Goal: Task Accomplishment & Management: Use online tool/utility

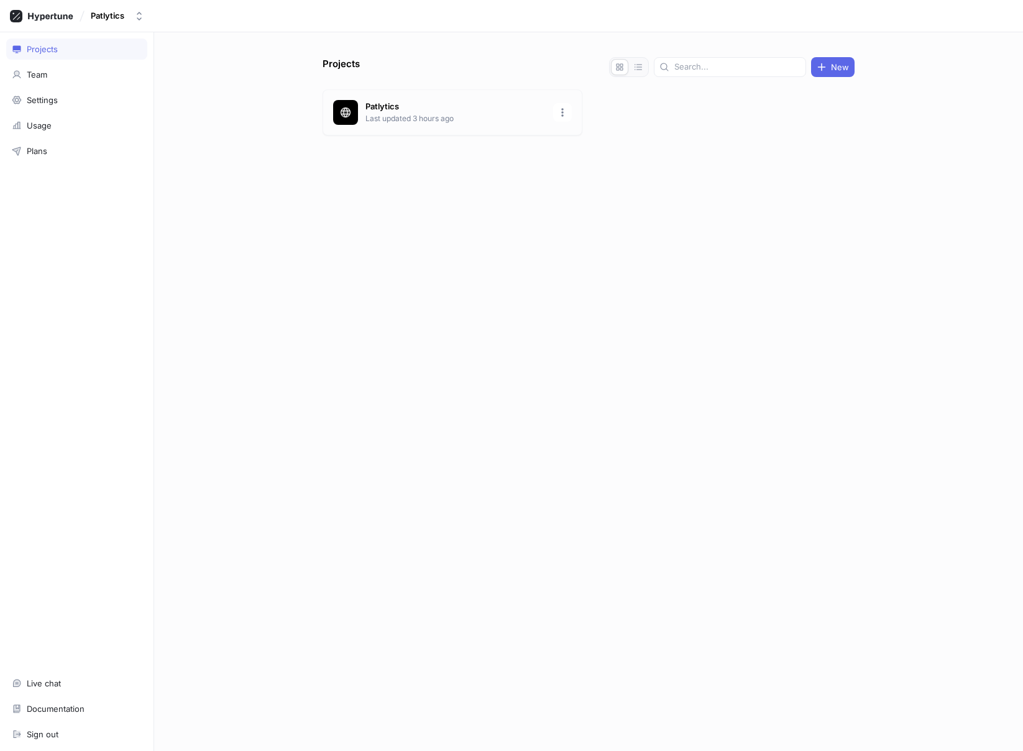
click at [383, 109] on p "Patlytics" at bounding box center [455, 107] width 180 height 12
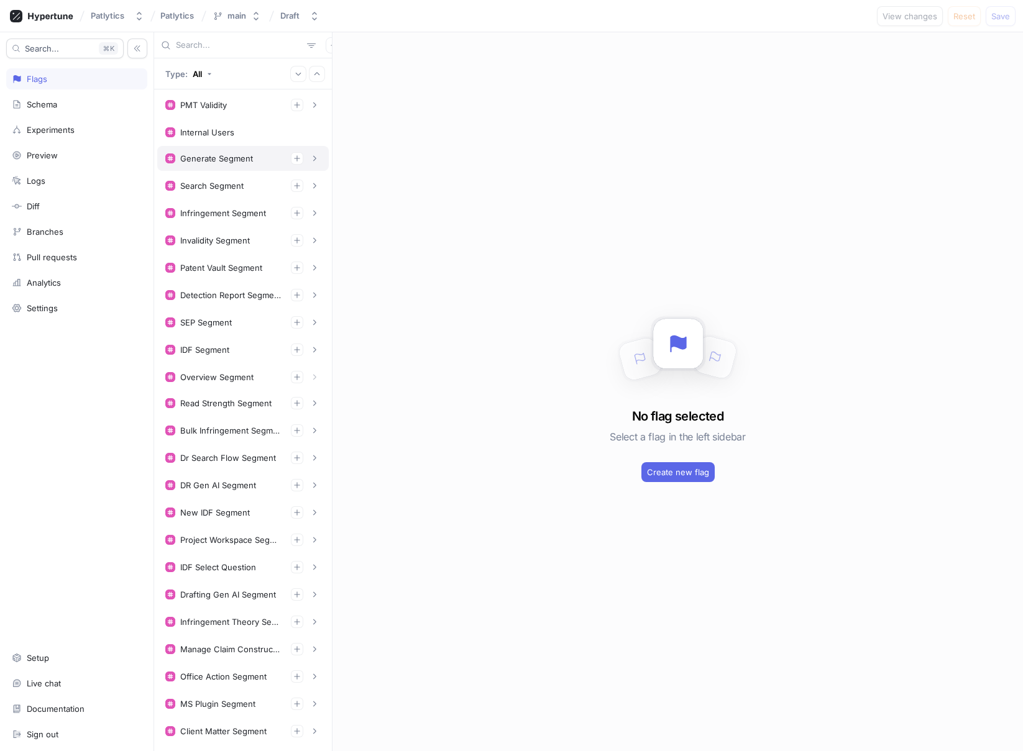
click at [232, 162] on div "Generate Segment" at bounding box center [216, 158] width 73 height 10
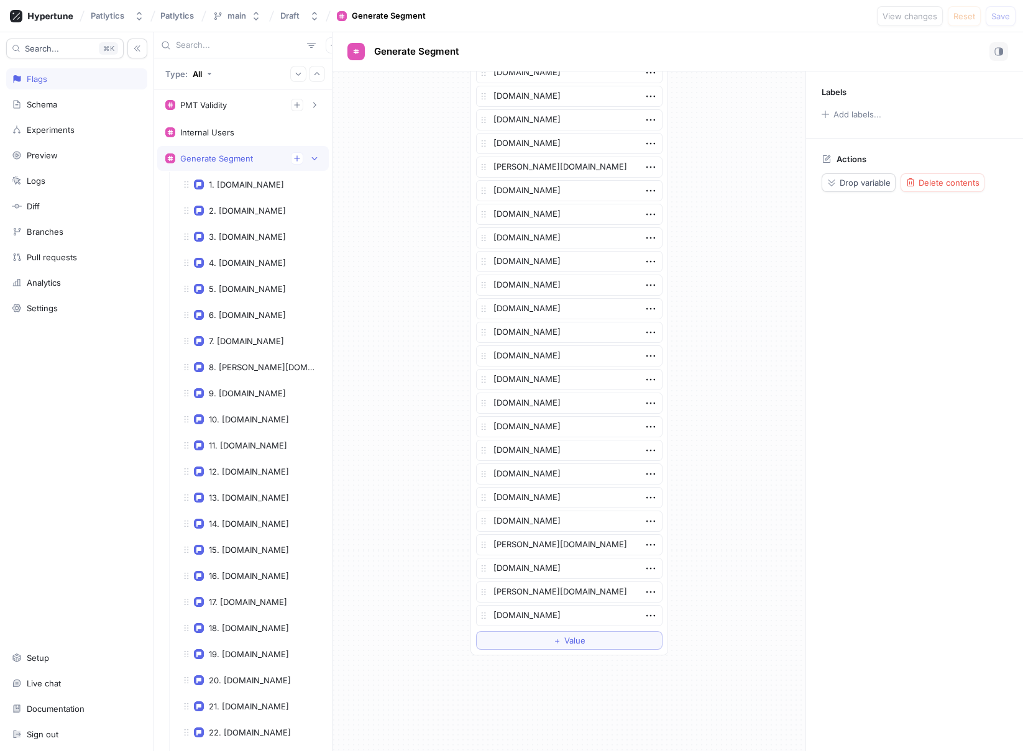
scroll to position [2096, 0]
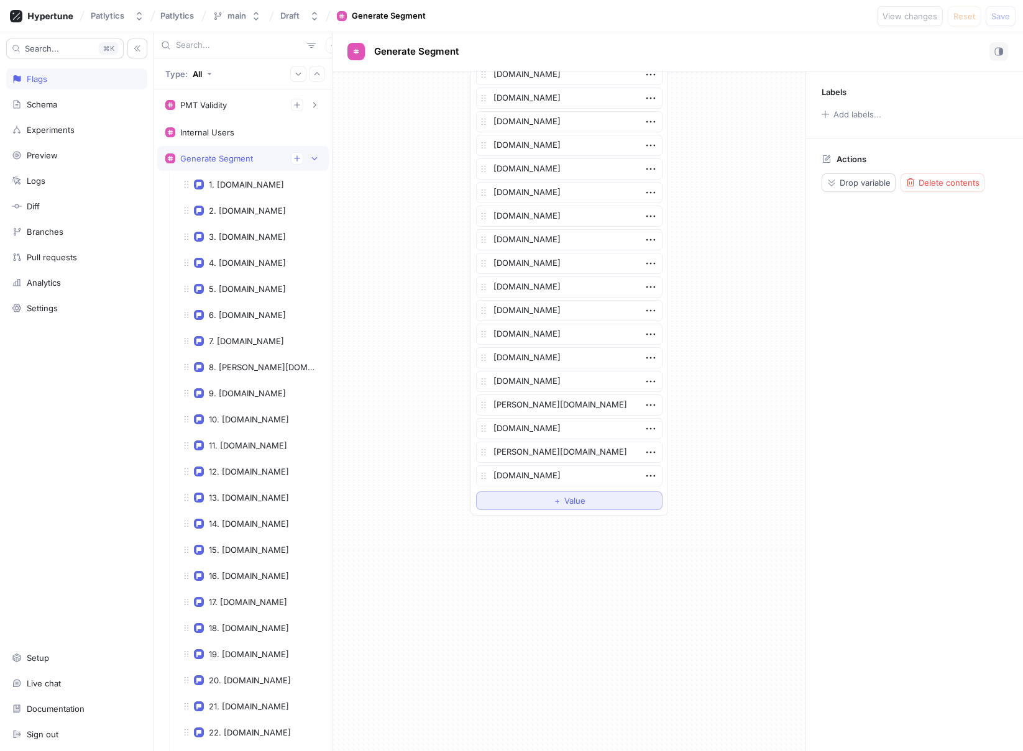
click at [549, 493] on button "＋ Value" at bounding box center [569, 500] width 186 height 19
type textarea "x"
type textarea "m"
type textarea "x"
type textarea "ma"
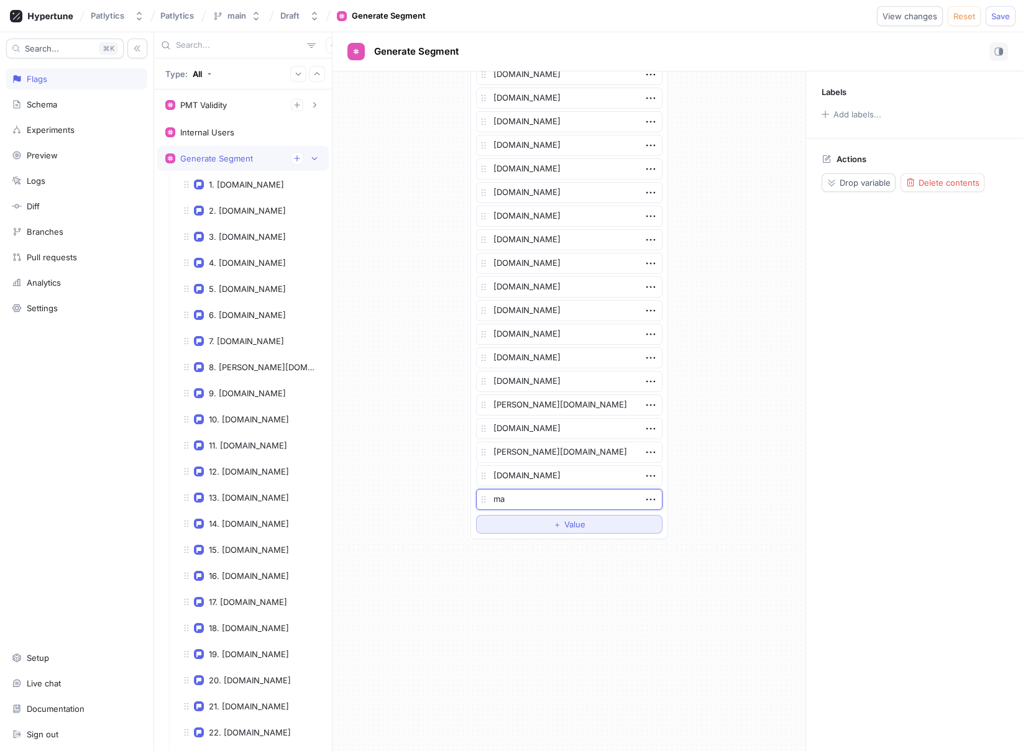
type textarea "x"
type textarea "may"
type textarea "x"
type textarea "mayn"
type textarea "x"
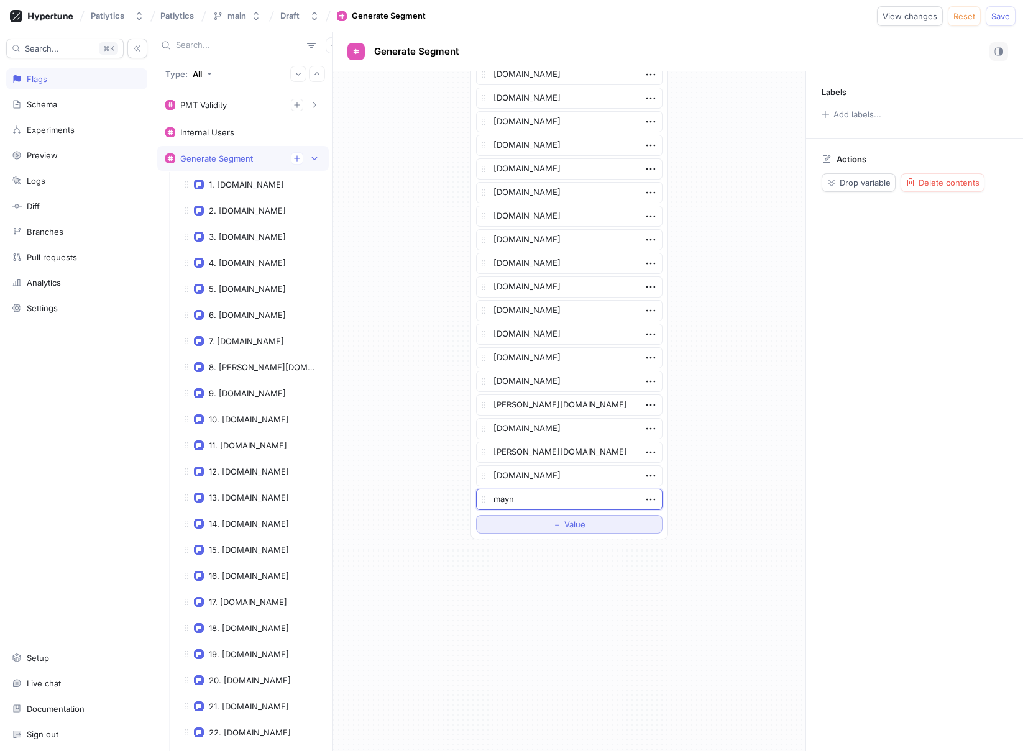
type textarea "mayna"
type textarea "x"
type textarea "[PERSON_NAME]"
type textarea "x"
type textarea "maynardn"
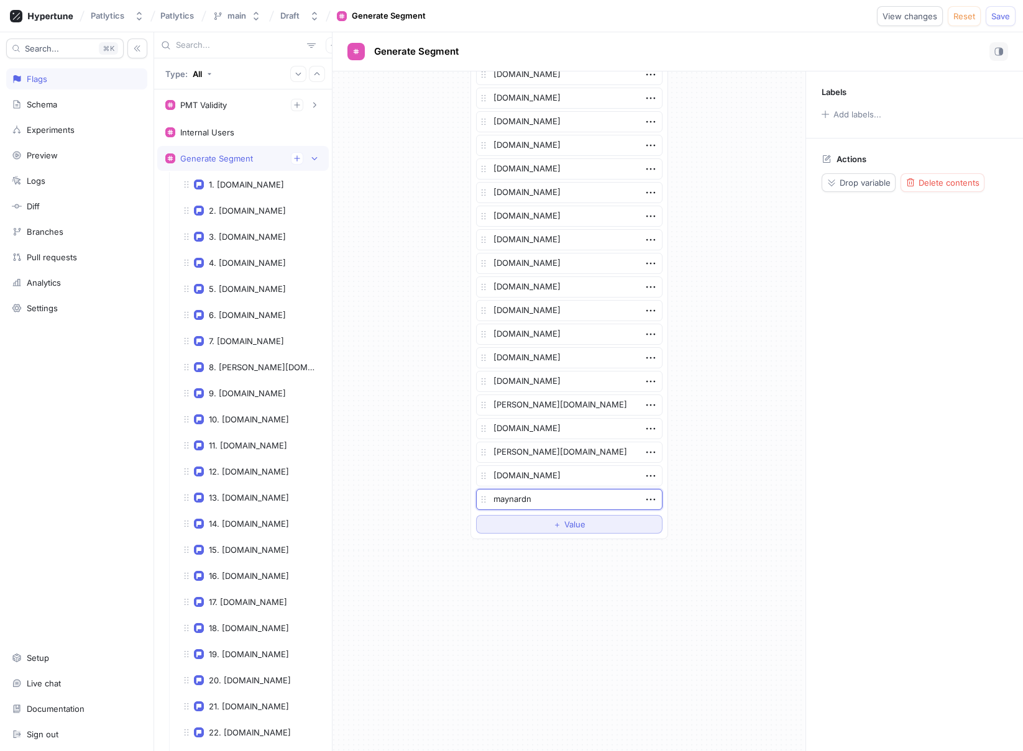
type textarea "x"
type textarea "maynardne"
type textarea "x"
type textarea "maynardnex"
type textarea "x"
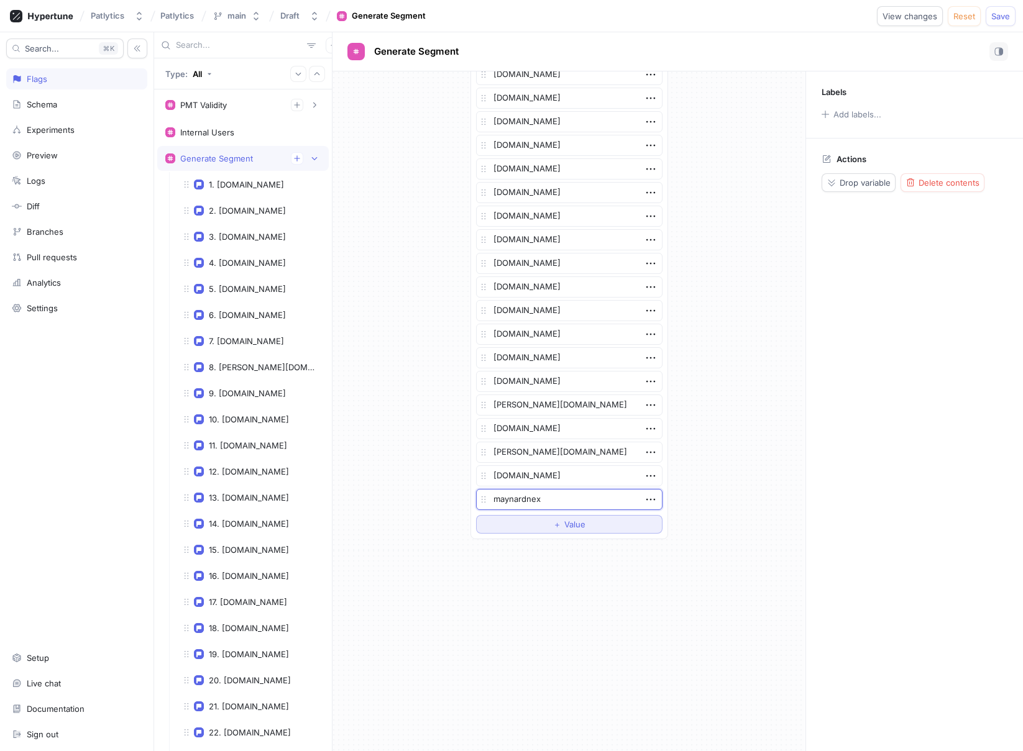
type textarea "maynardnexs"
type textarea "x"
type textarea "maynardnexse"
type textarea "x"
type textarea "maynardnexsen"
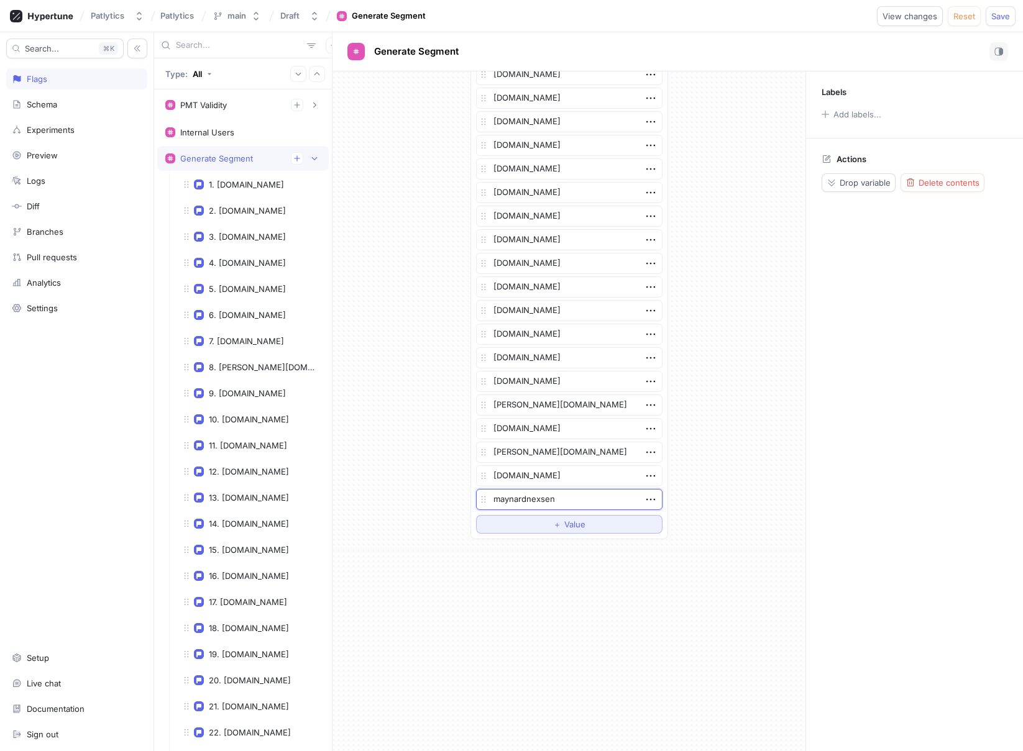
type textarea "x"
type textarea "maynardnexsen."
type textarea "x"
type textarea "maynardnexsen.c"
type textarea "x"
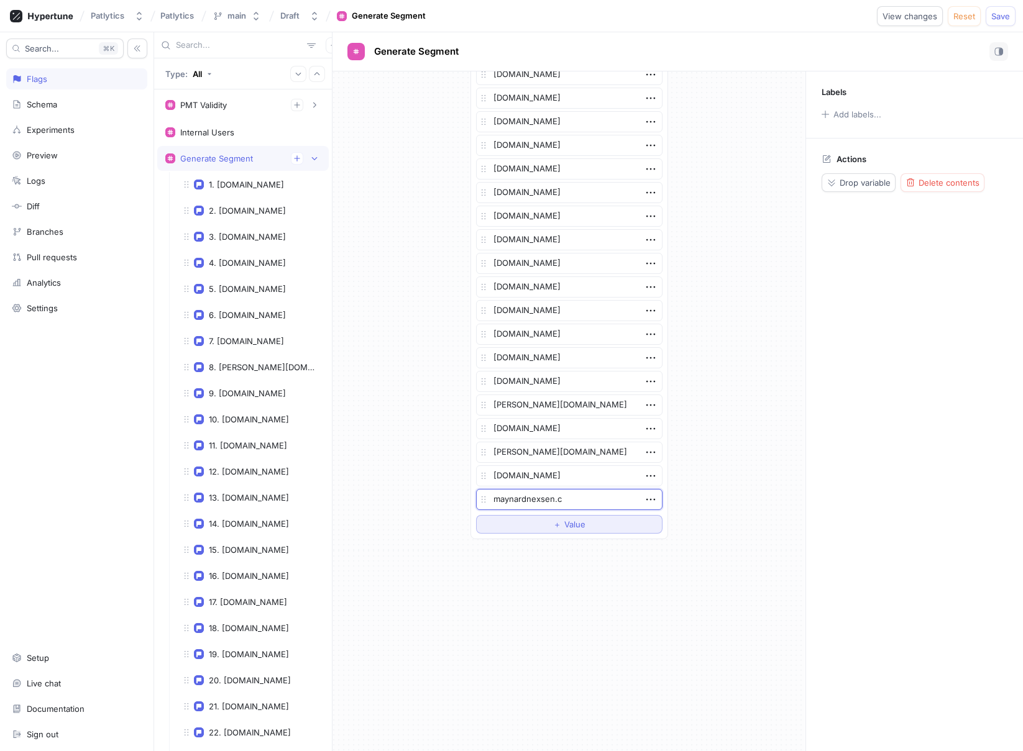
type textarea "[DOMAIN_NAME]"
type textarea "x"
type textarea "[DOMAIN_NAME]"
click at [997, 21] on button "Save" at bounding box center [1000, 16] width 30 height 20
click at [258, 152] on div "Generate Segment" at bounding box center [242, 158] width 155 height 12
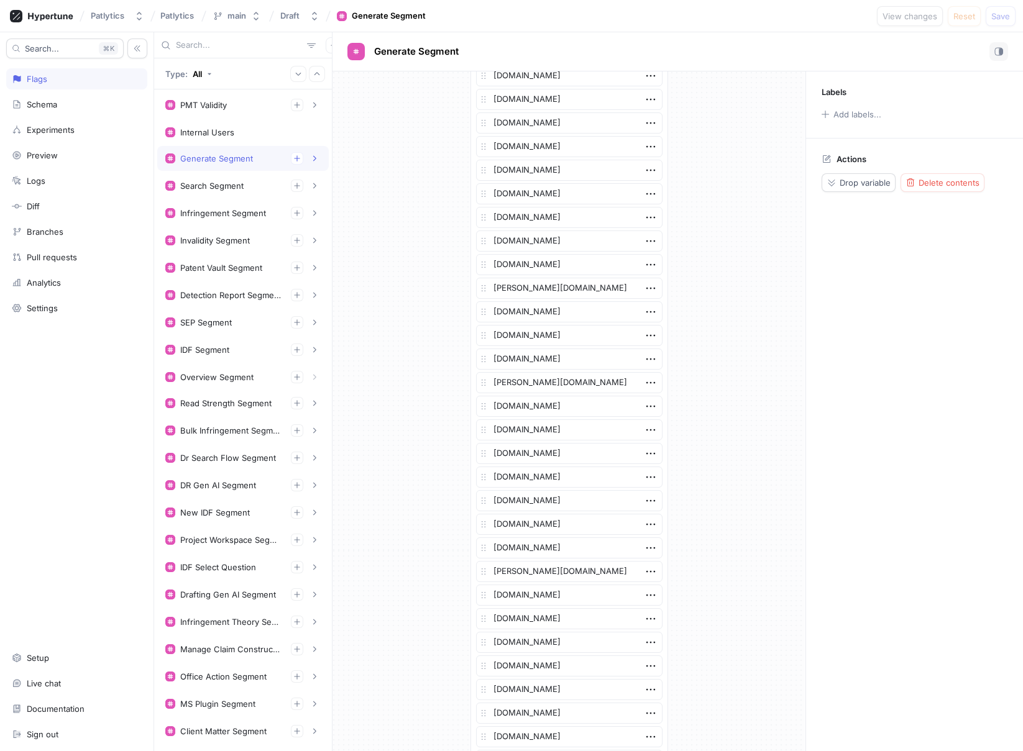
scroll to position [2120, 0]
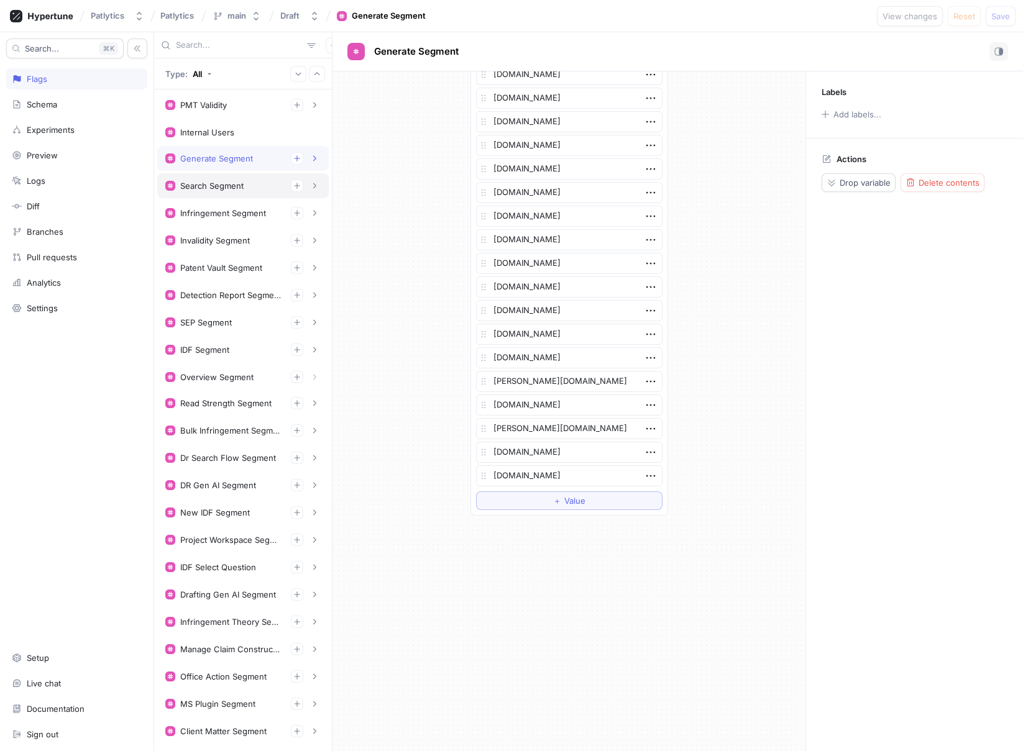
click at [199, 178] on div "Search Segment" at bounding box center [242, 185] width 171 height 25
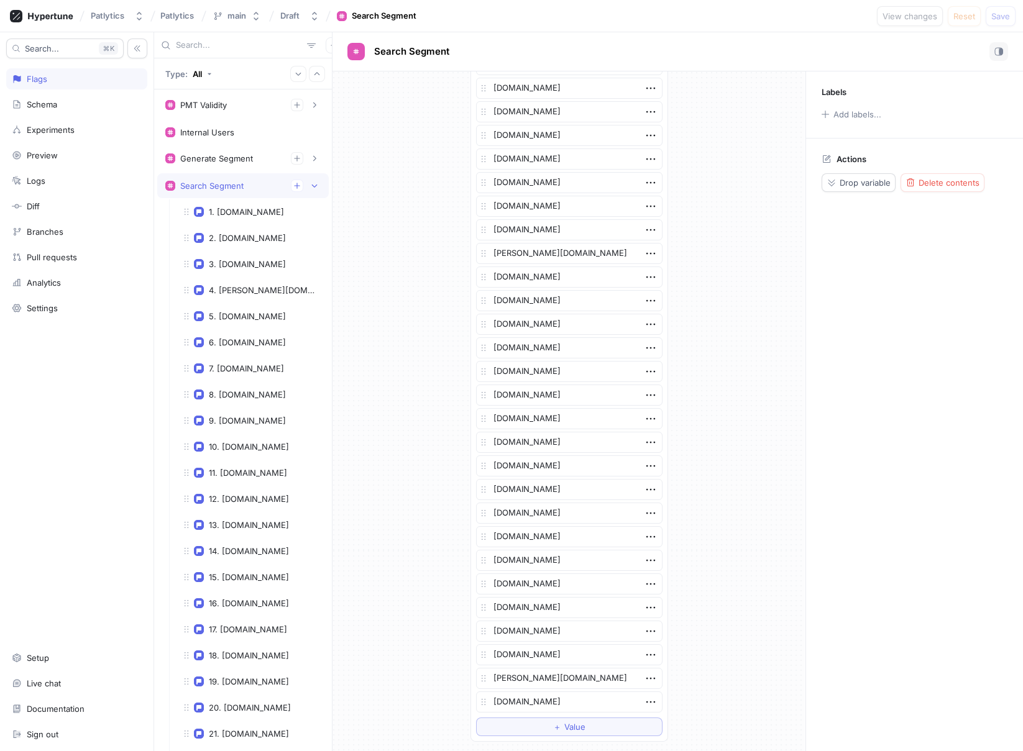
scroll to position [2710, 0]
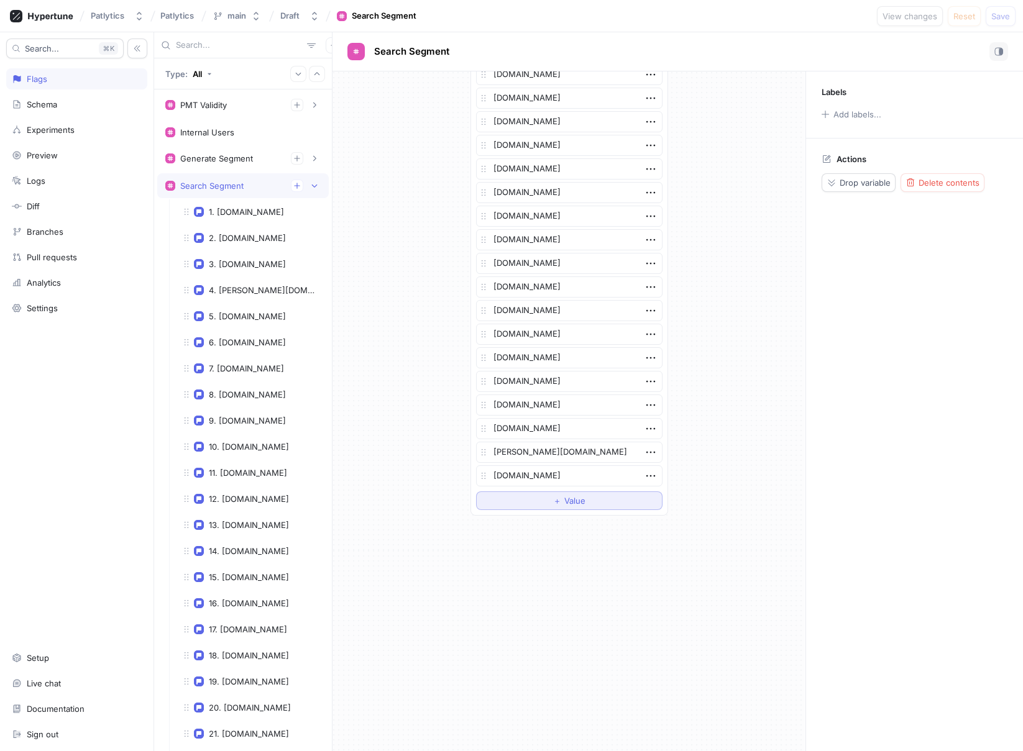
click at [545, 501] on button "＋ Value" at bounding box center [569, 500] width 186 height 19
type textarea "x"
type textarea "m"
type textarea "x"
type textarea "ma"
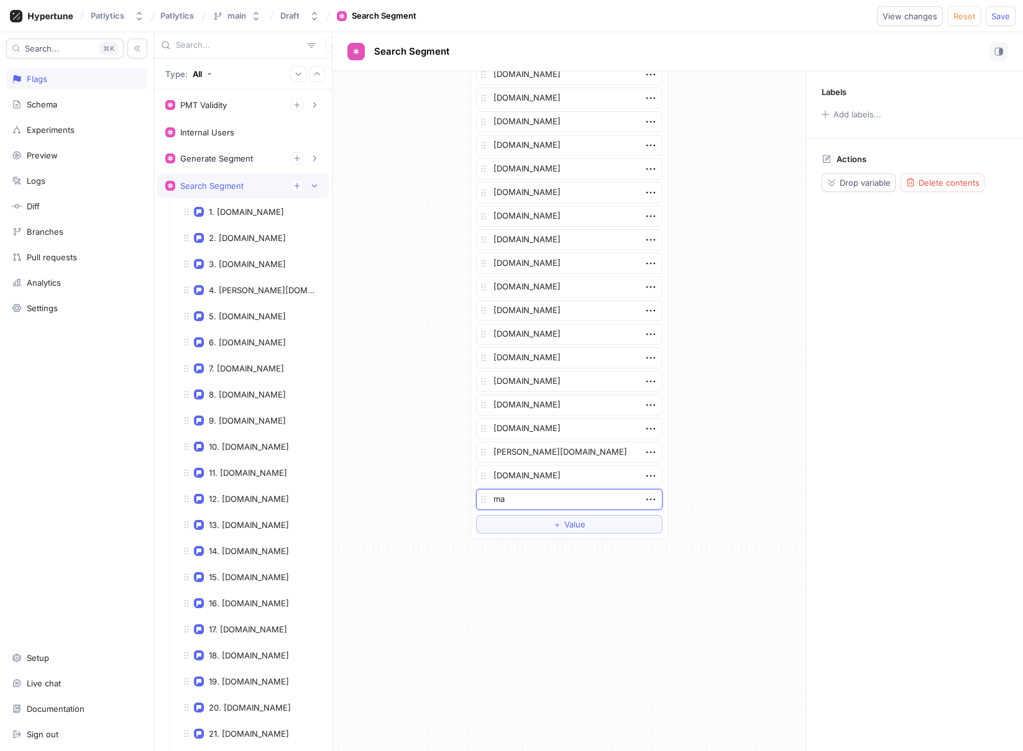
type textarea "x"
type textarea "may"
type textarea "x"
type textarea "mayn"
type textarea "x"
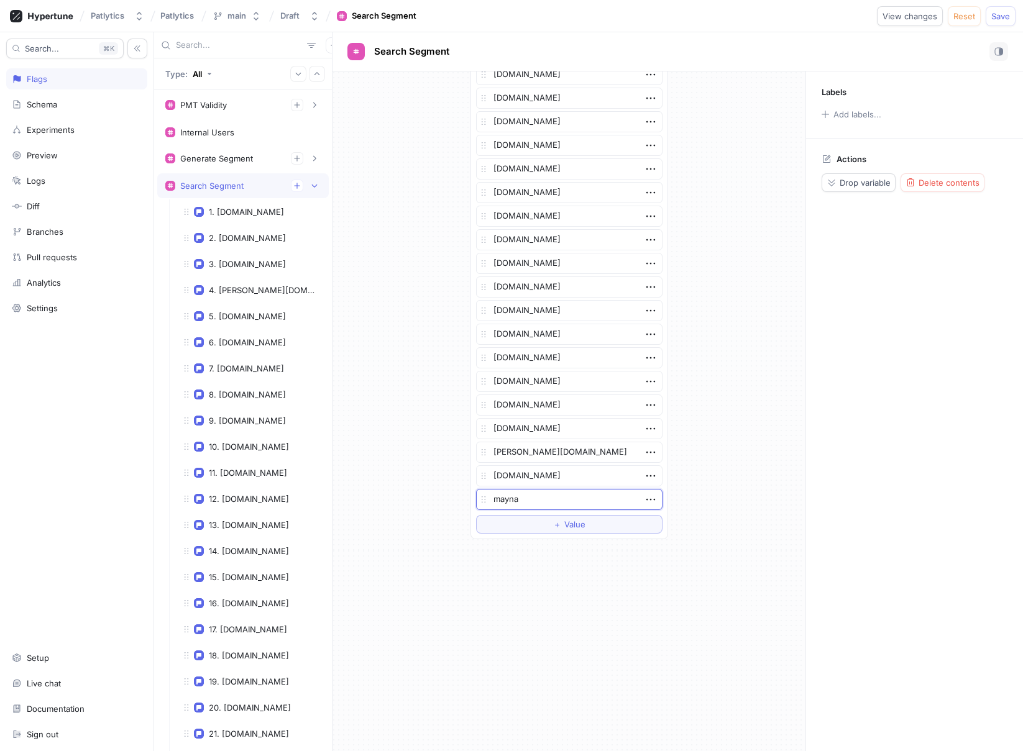
type textarea "maynar"
type textarea "x"
type textarea "[PERSON_NAME]"
type textarea "x"
type textarea "maynardn"
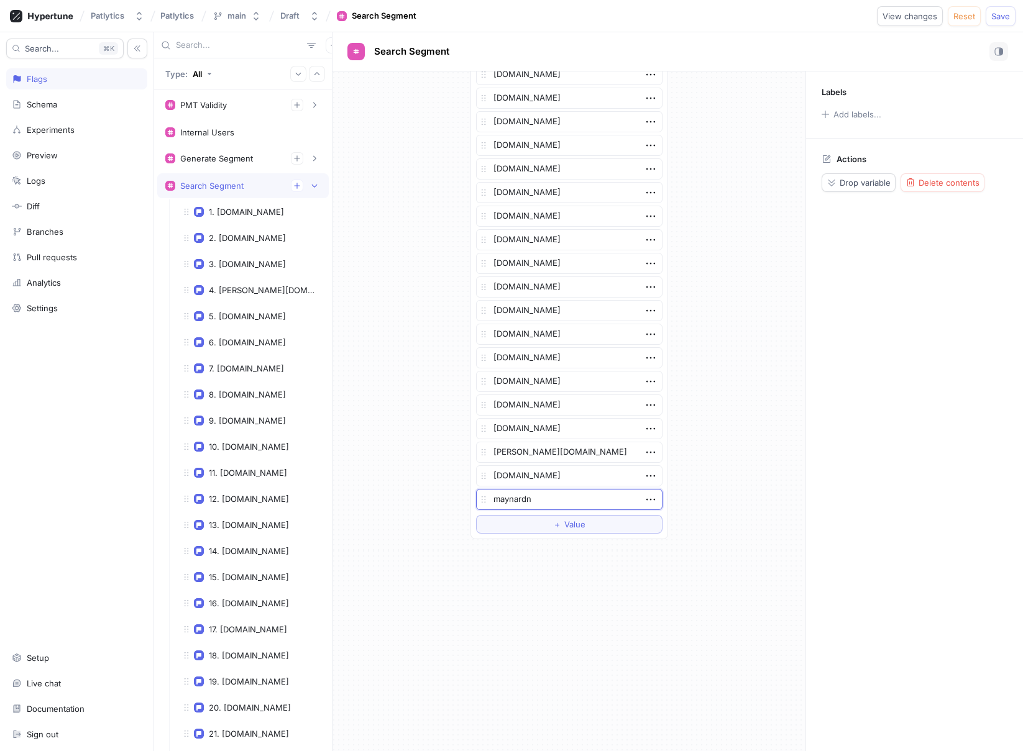
type textarea "x"
type textarea "maynardne"
type textarea "x"
type textarea "maynardnex"
type textarea "x"
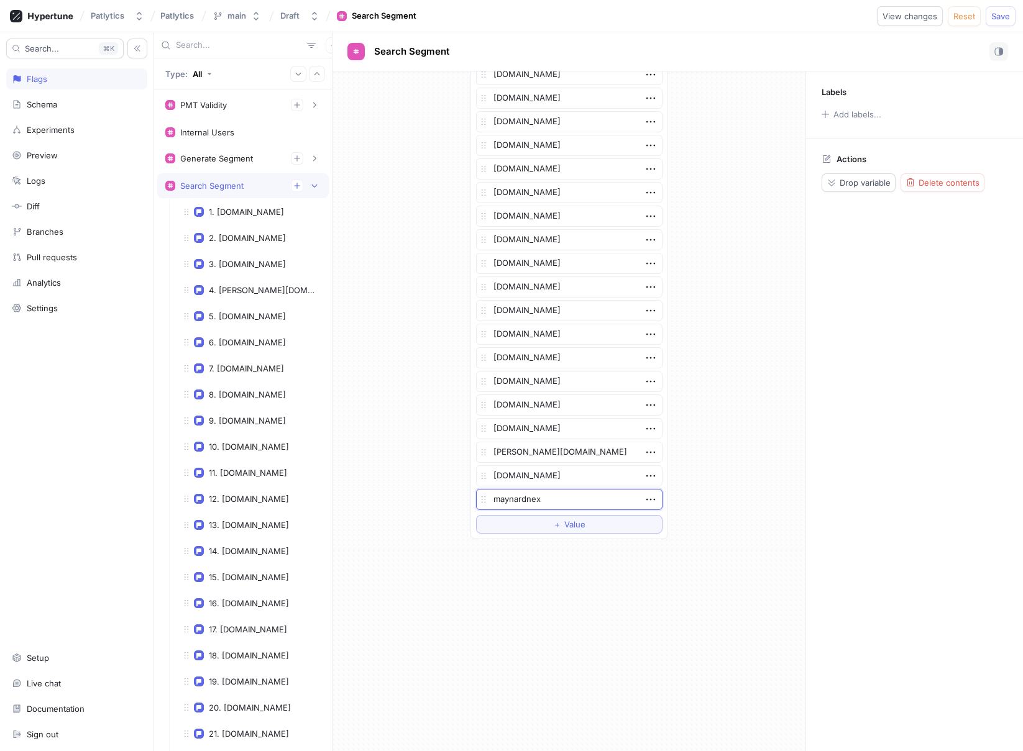
type textarea "maynardnexs"
type textarea "x"
type textarea "maynardnexse"
type textarea "x"
type textarea "maynardnexsen"
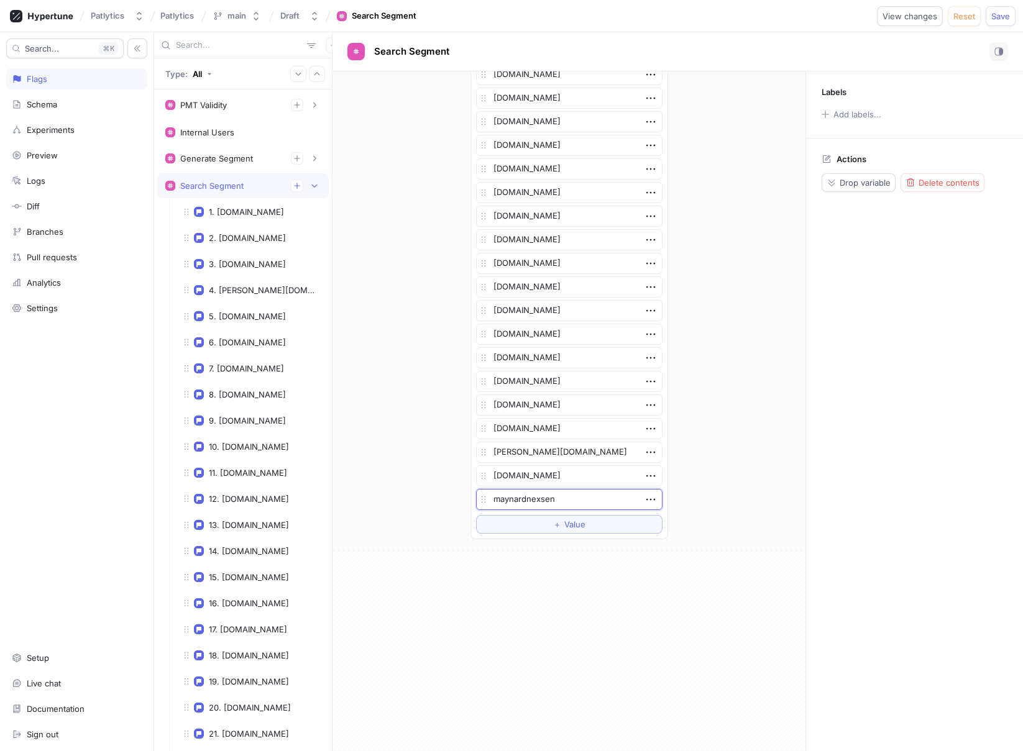
type textarea "x"
type textarea "maynardnexsen."
type textarea "x"
type textarea "maynardnexsen.c"
type textarea "x"
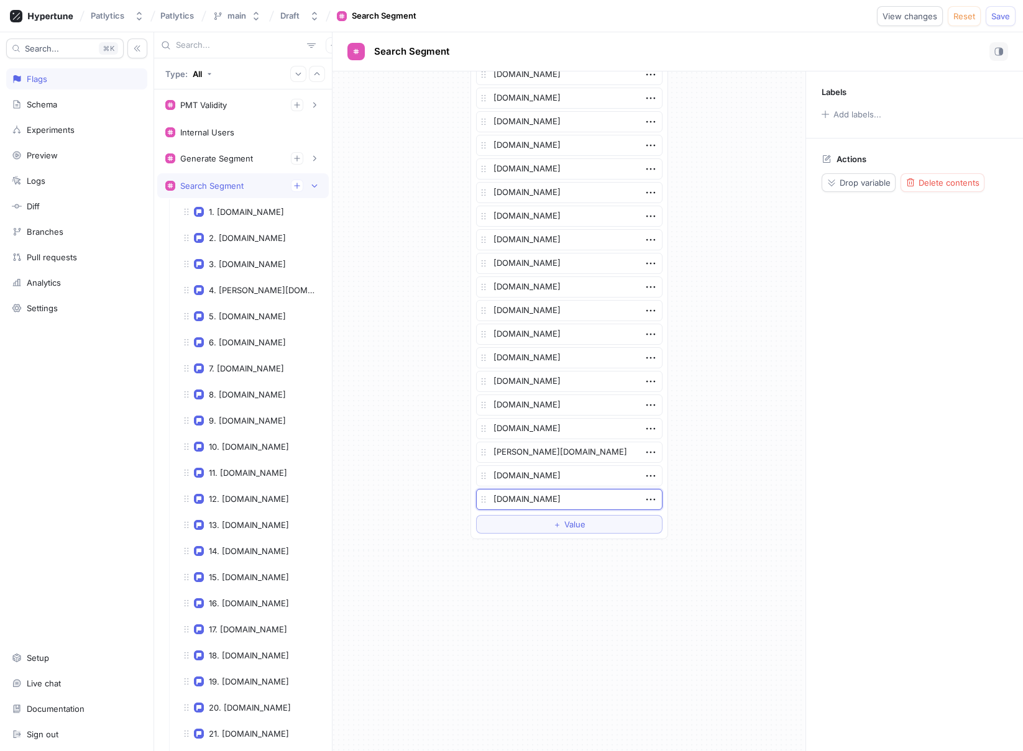
type textarea "[DOMAIN_NAME]"
type textarea "x"
type textarea "[DOMAIN_NAME]"
click at [1000, 24] on button "Save" at bounding box center [1000, 16] width 30 height 20
click at [227, 182] on div "Search Segment" at bounding box center [211, 186] width 63 height 10
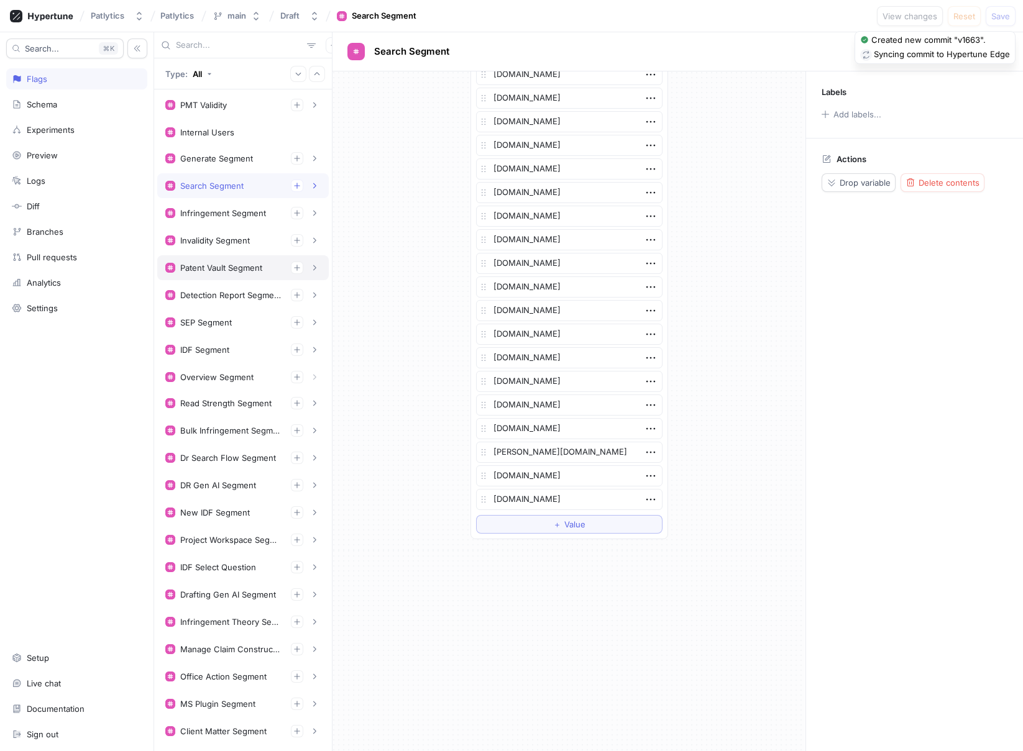
click at [211, 263] on div "Patent Vault Segment" at bounding box center [221, 268] width 82 height 10
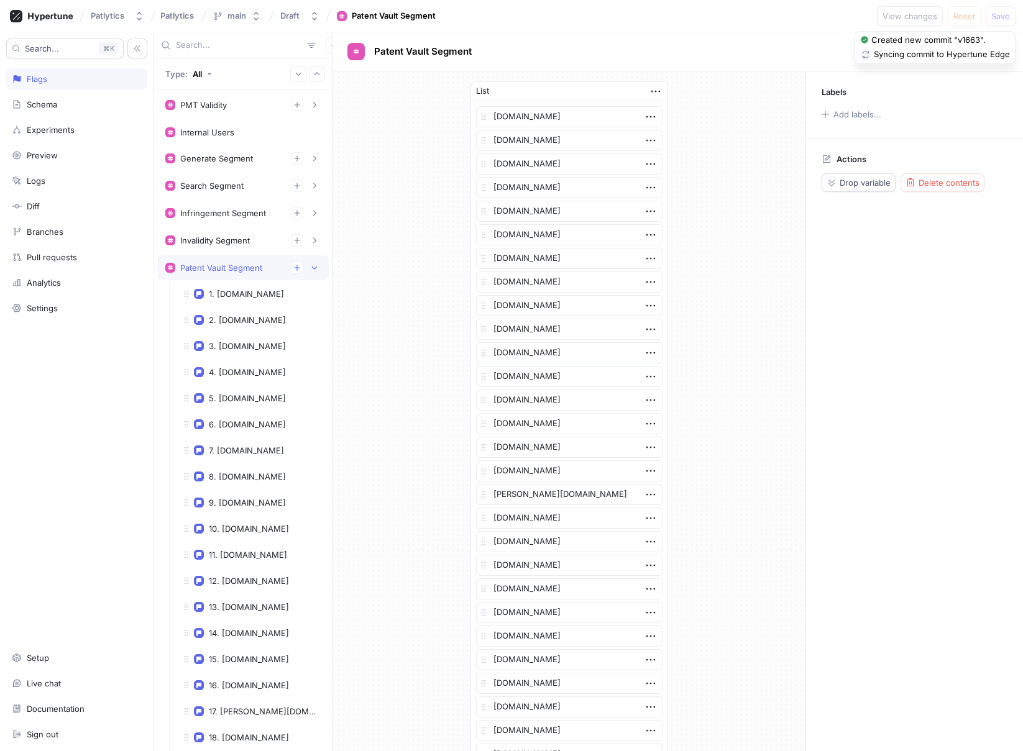
click at [242, 271] on div "Patent Vault Segment" at bounding box center [221, 268] width 82 height 10
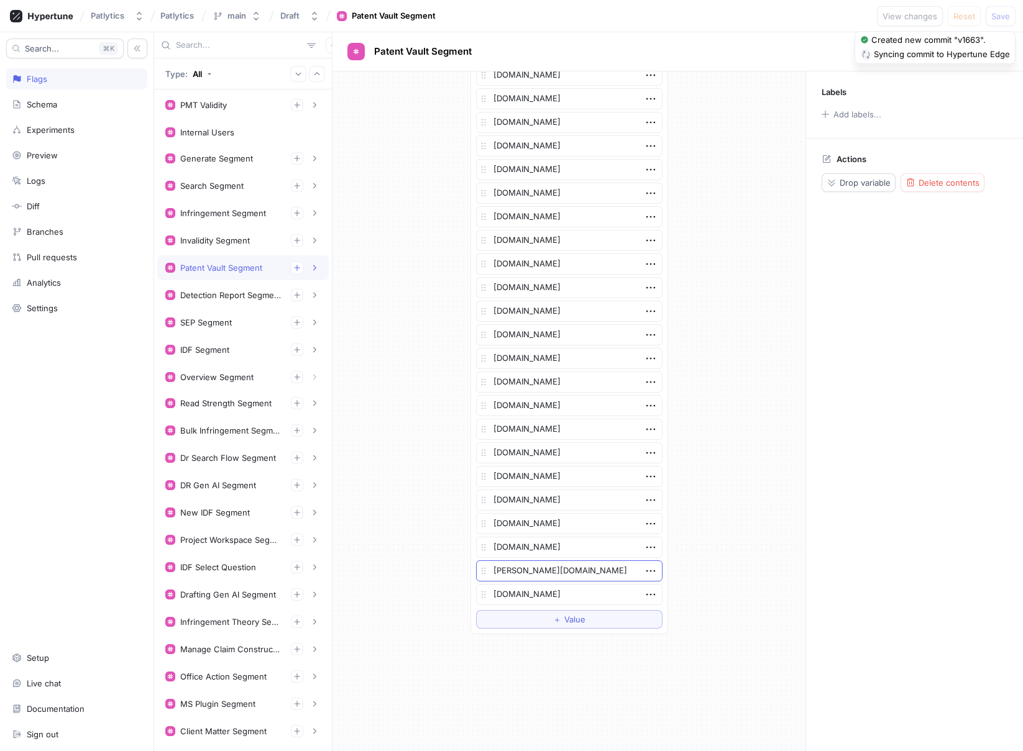
scroll to position [2748, 0]
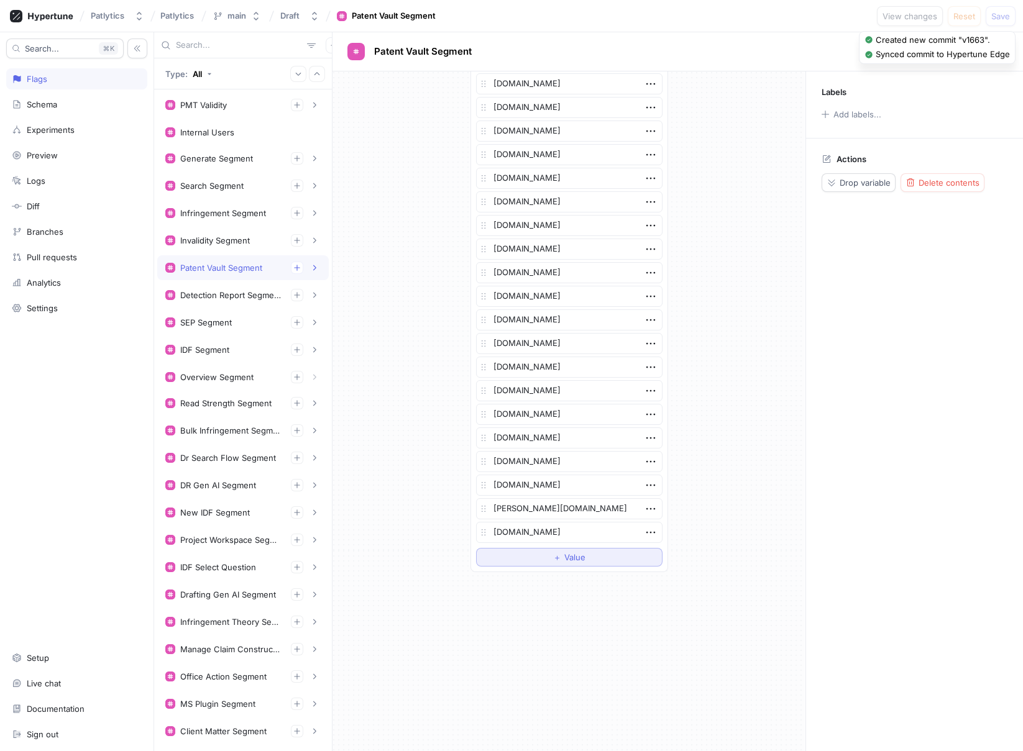
click at [565, 560] on span "Value" at bounding box center [574, 557] width 21 height 7
type textarea "x"
type textarea "m"
type textarea "x"
type textarea "ma"
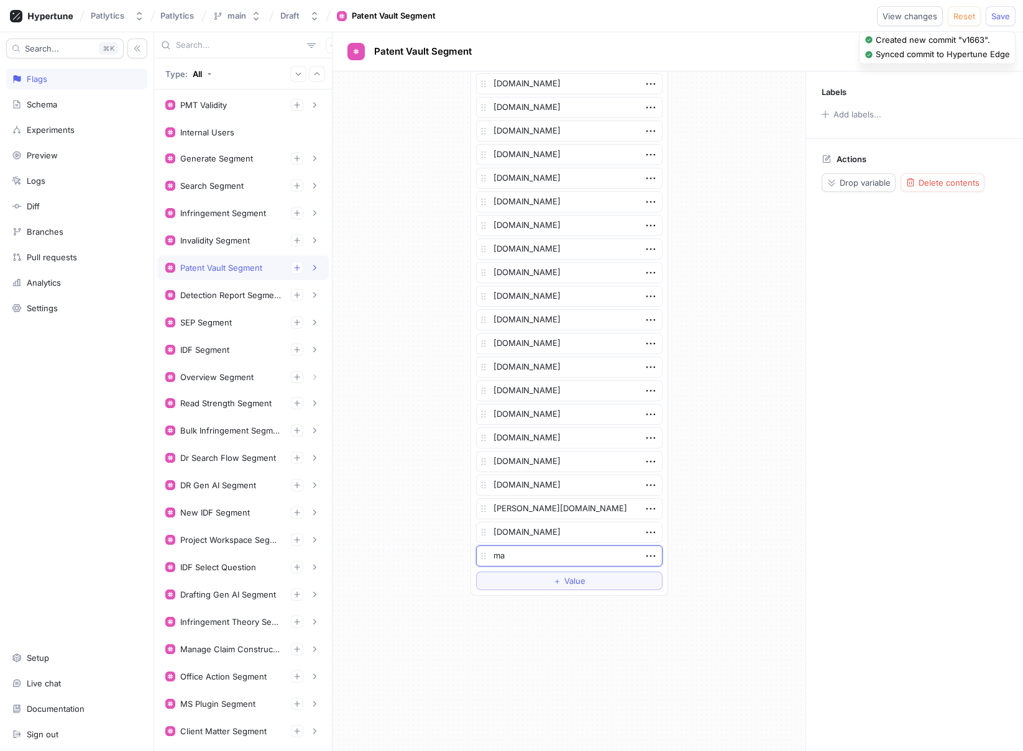
type textarea "x"
type textarea "may"
type textarea "x"
type textarea "mayn"
type textarea "x"
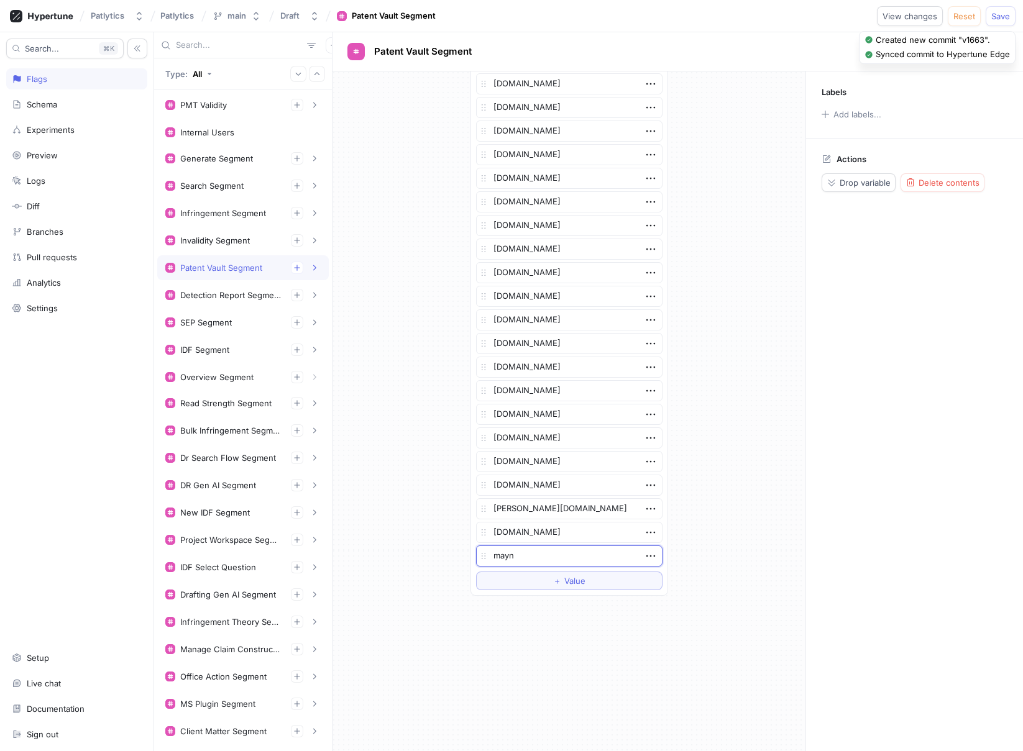
type textarea "mayna"
type textarea "x"
type textarea "maynar"
type textarea "x"
type textarea "maynardne"
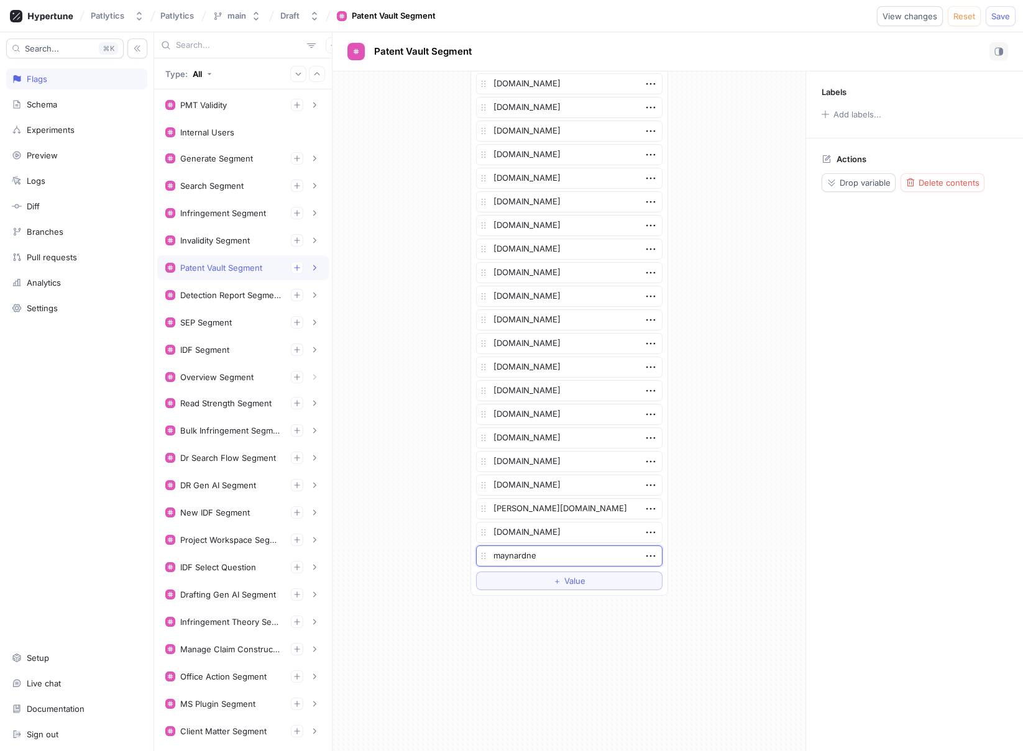
type textarea "x"
type textarea "maynardnex"
type textarea "x"
type textarea "maynardnexs"
type textarea "x"
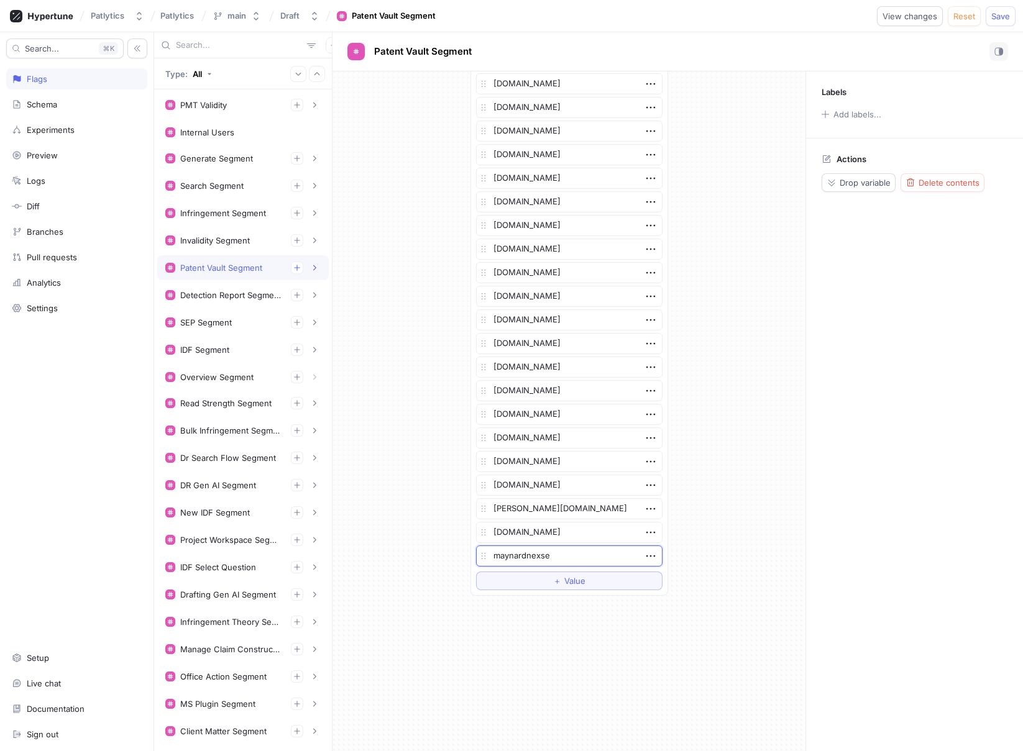
type textarea "maynardnexsen"
type textarea "x"
type textarea "maynardnexsen."
type textarea "x"
type textarea "maynardnexsen.c"
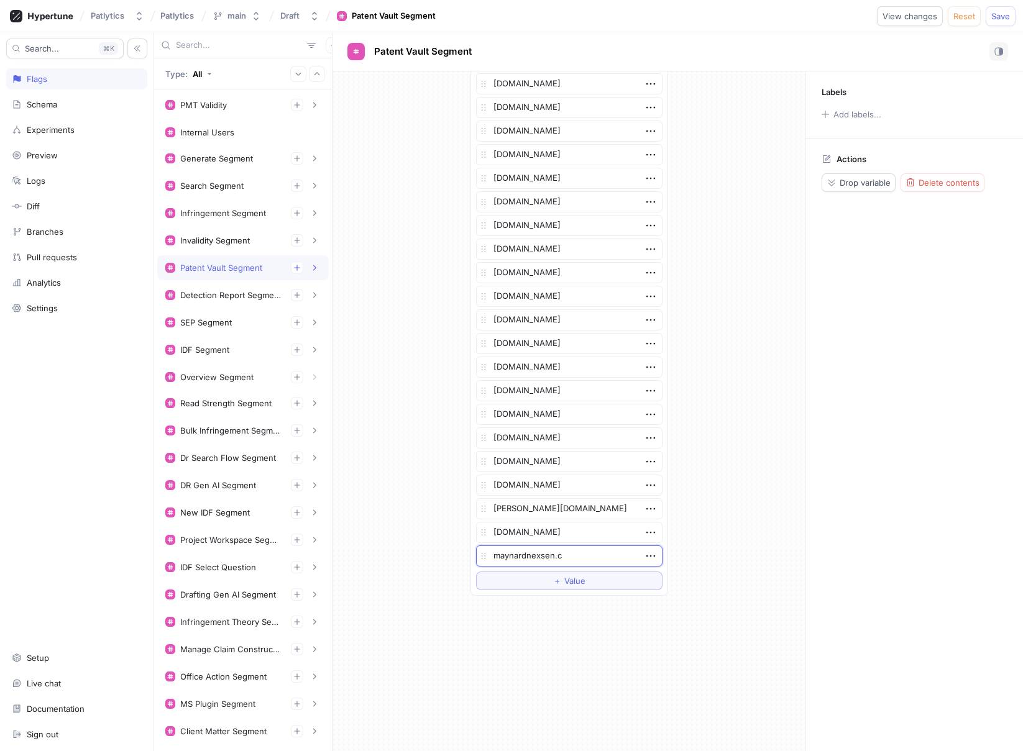
type textarea "x"
type textarea "[DOMAIN_NAME]"
type textarea "x"
type textarea "[DOMAIN_NAME]"
click at [1005, 21] on button "Save" at bounding box center [1000, 16] width 30 height 20
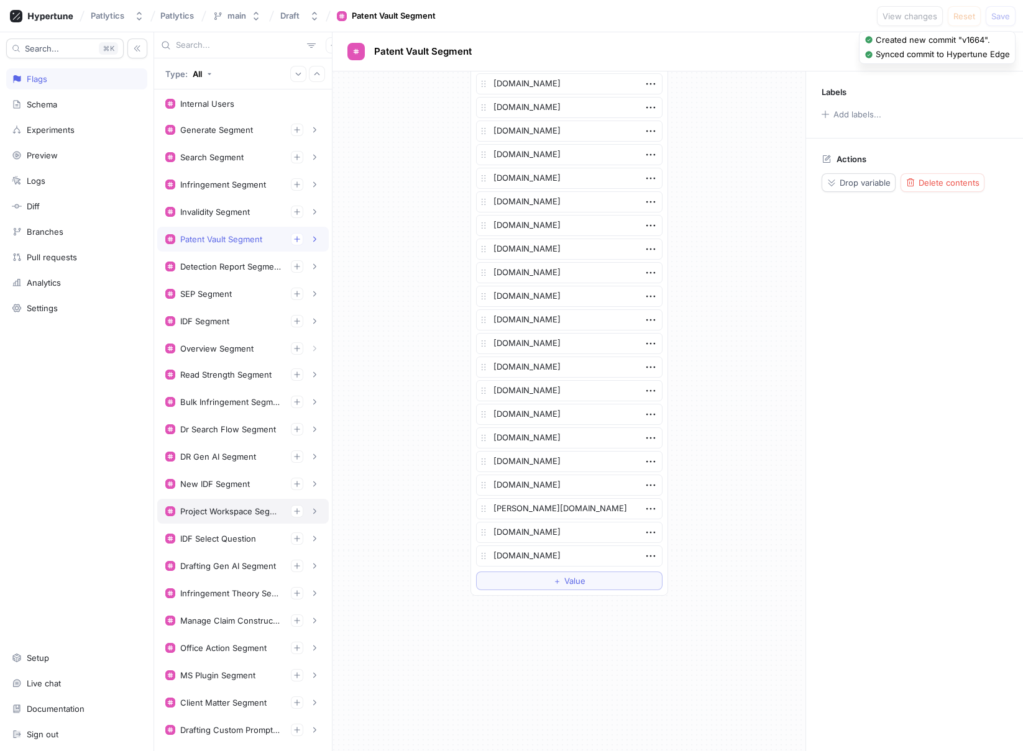
scroll to position [29, 0]
click at [218, 643] on div "Office Action Segment" at bounding box center [223, 648] width 86 height 10
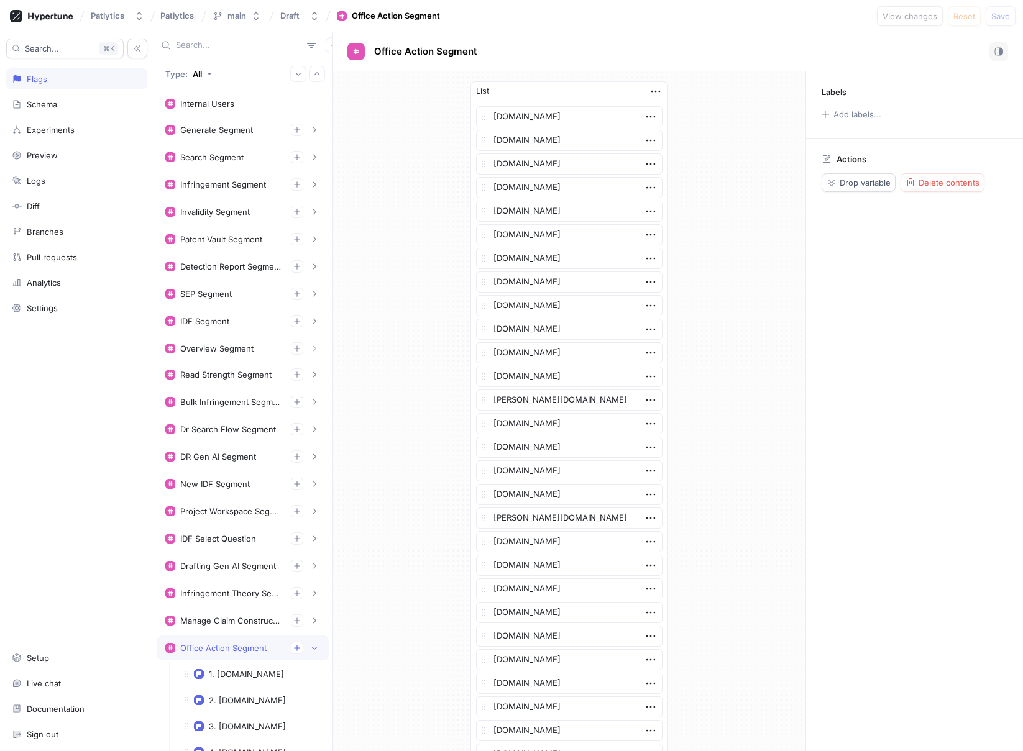
click at [246, 652] on div "Office Action Segment" at bounding box center [223, 648] width 86 height 10
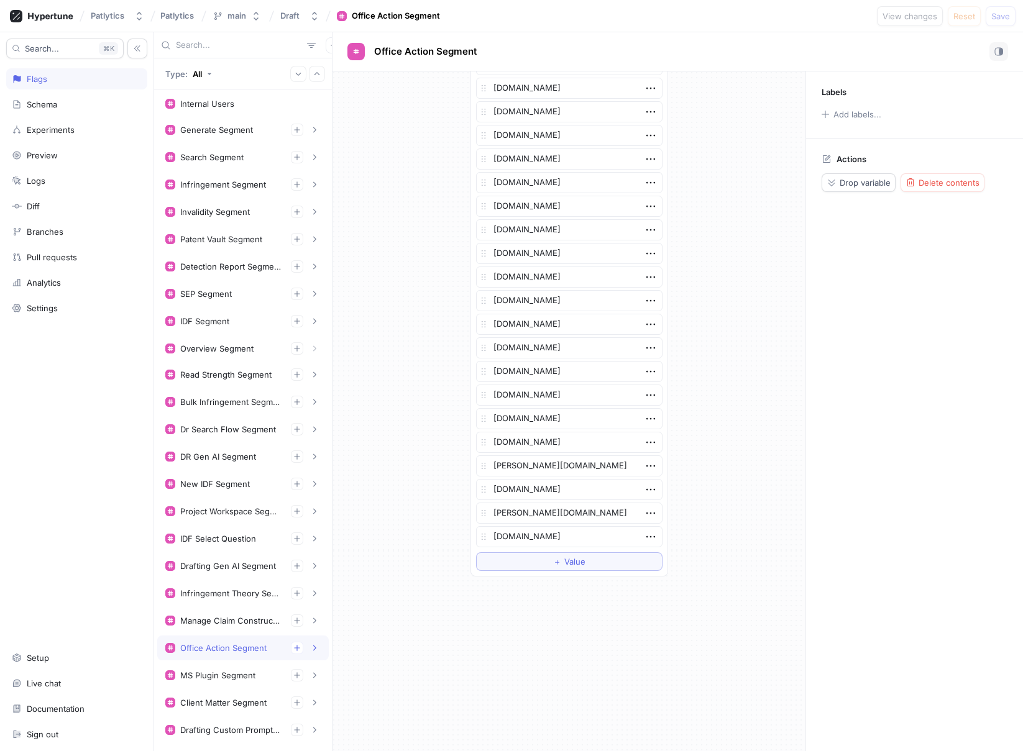
scroll to position [537, 0]
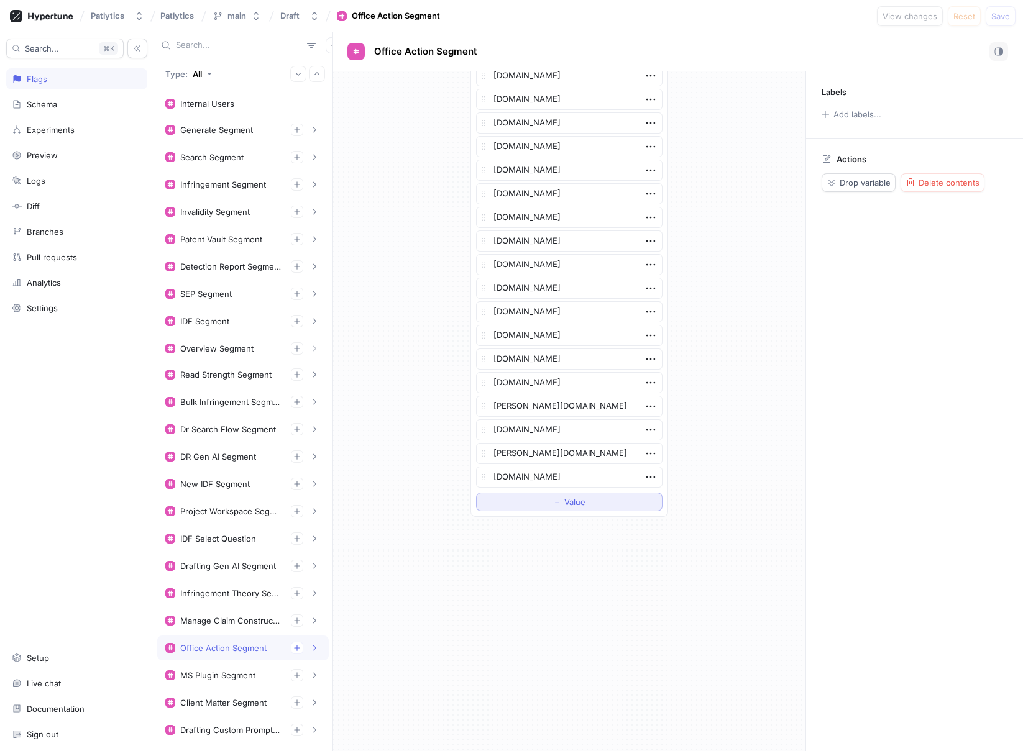
click at [577, 493] on button "＋ Value" at bounding box center [569, 502] width 186 height 19
type textarea "x"
type textarea "m"
type textarea "x"
type textarea "ma"
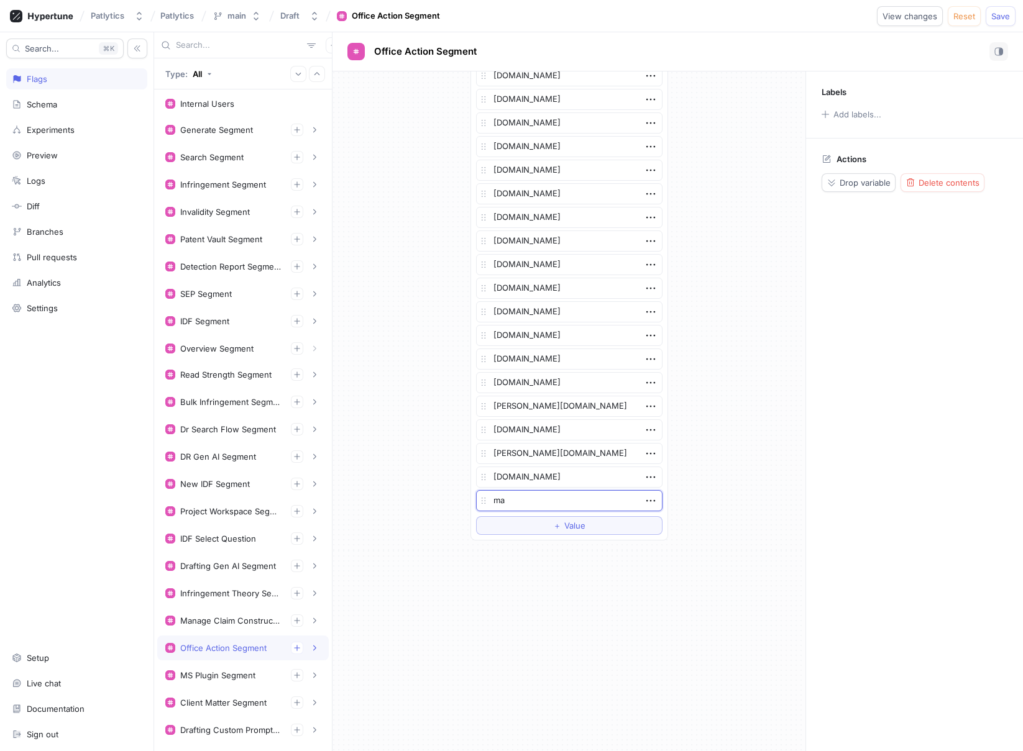
type textarea "x"
type textarea "may"
type textarea "x"
type textarea "mayn"
type textarea "x"
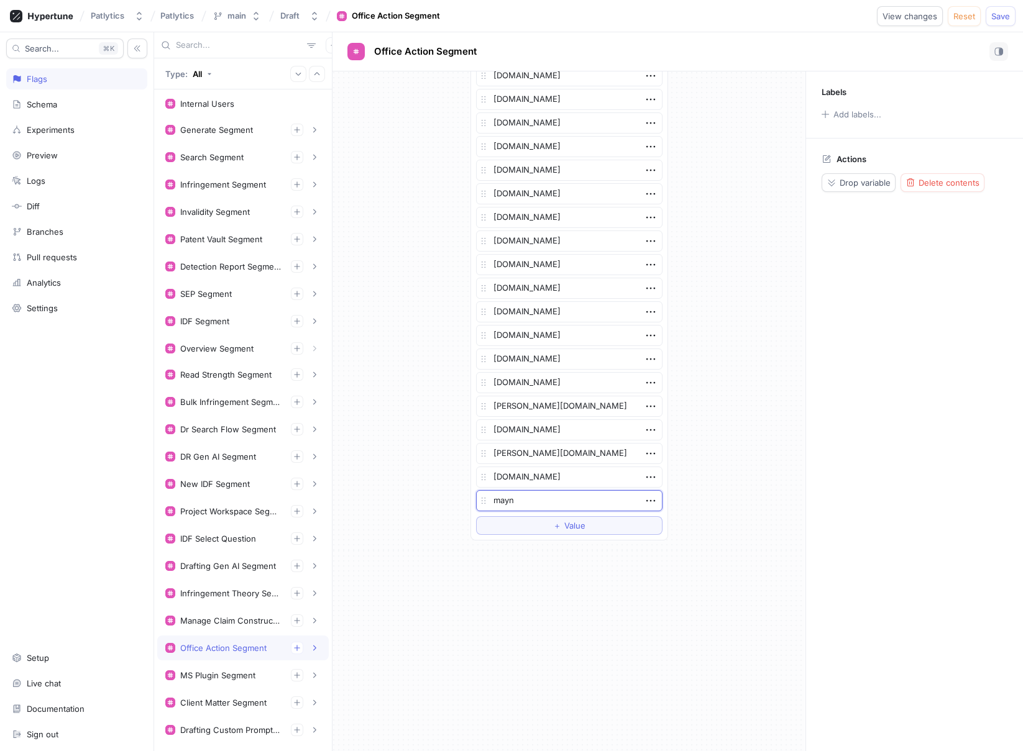
type textarea "mayna"
type textarea "x"
type textarea "maynar"
type textarea "x"
type textarea "[PERSON_NAME]"
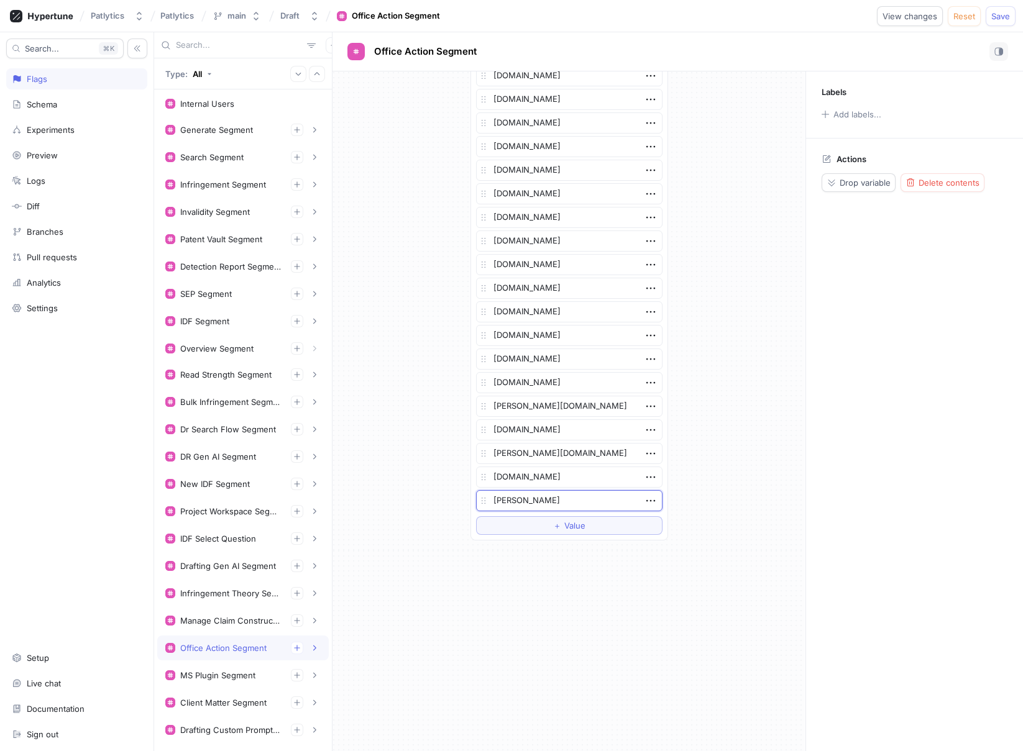
type textarea "x"
type textarea "maynardn"
type textarea "x"
type textarea "maynardne"
type textarea "x"
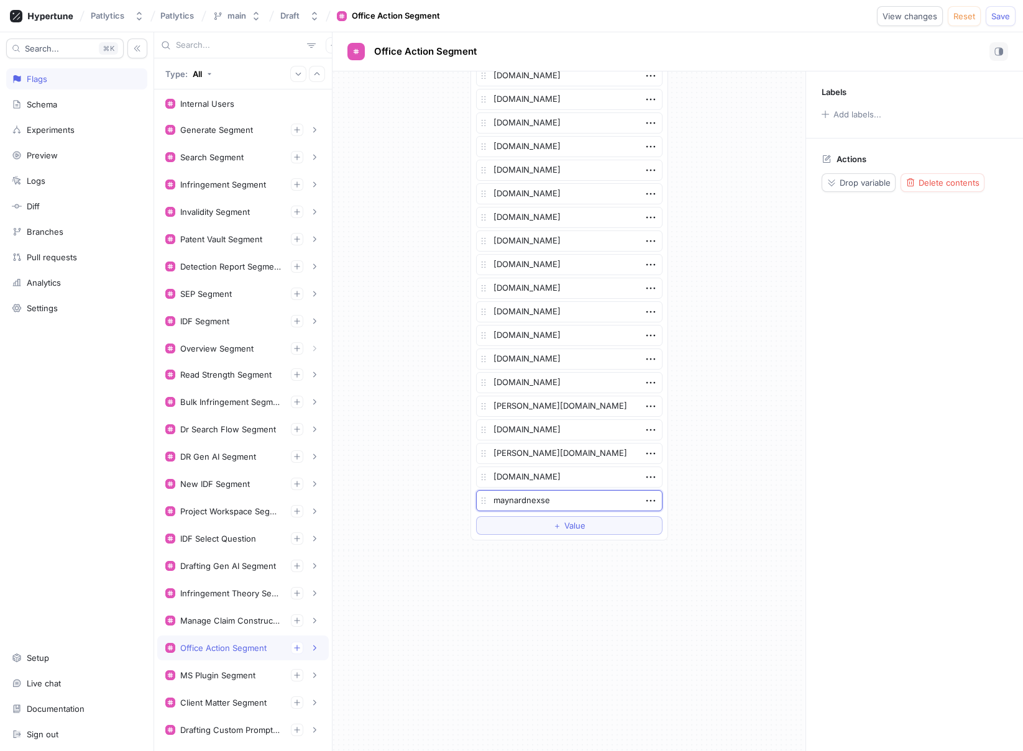
type textarea "maynardnexsen"
type textarea "x"
type textarea "maynardnexsen."
type textarea "x"
type textarea "maynardnexsen.c"
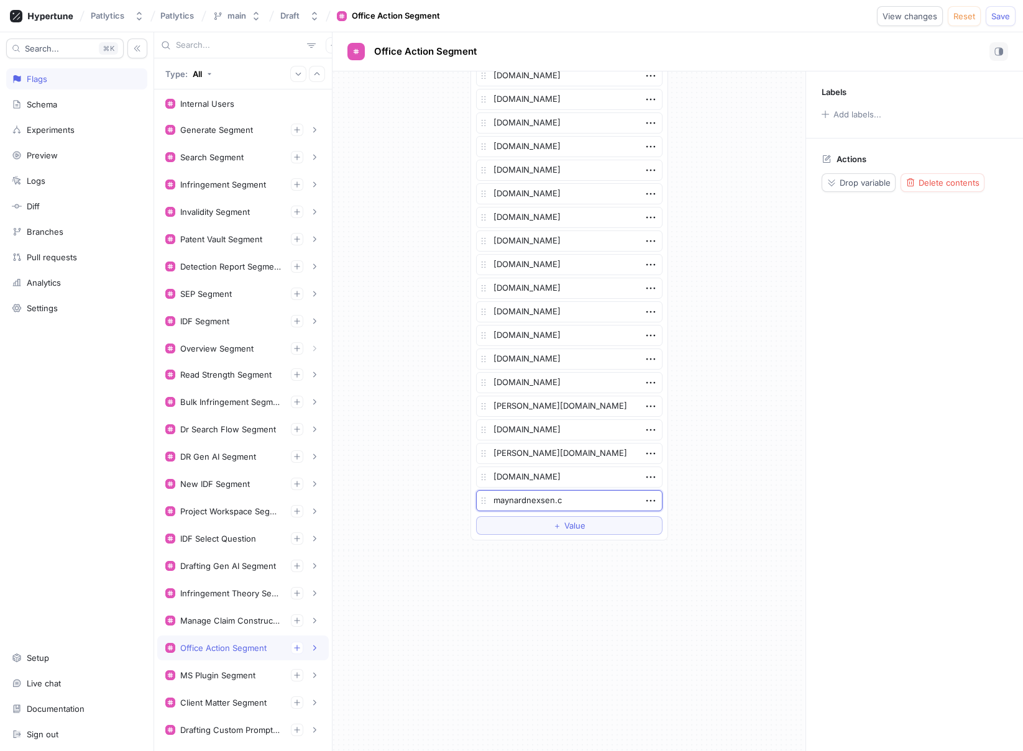
type textarea "x"
type textarea "[DOMAIN_NAME]"
type textarea "x"
type textarea "[DOMAIN_NAME]"
click at [1004, 16] on span "Save" at bounding box center [1000, 15] width 19 height 7
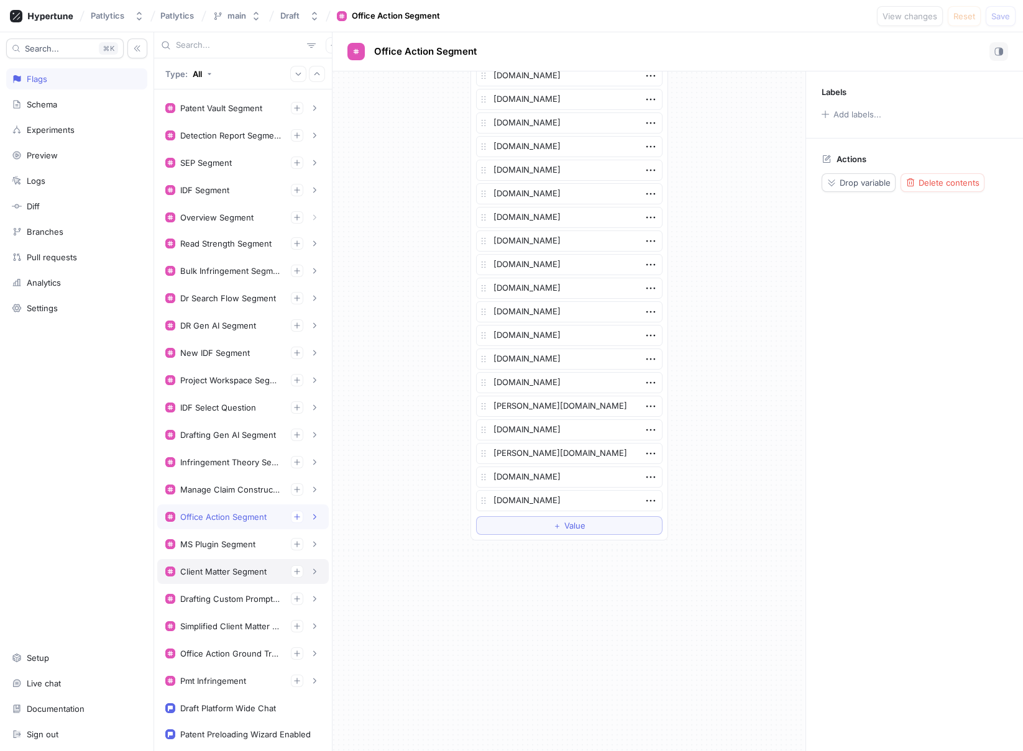
scroll to position [160, 0]
type textarea "x"
